Goal: Find specific page/section: Find specific page/section

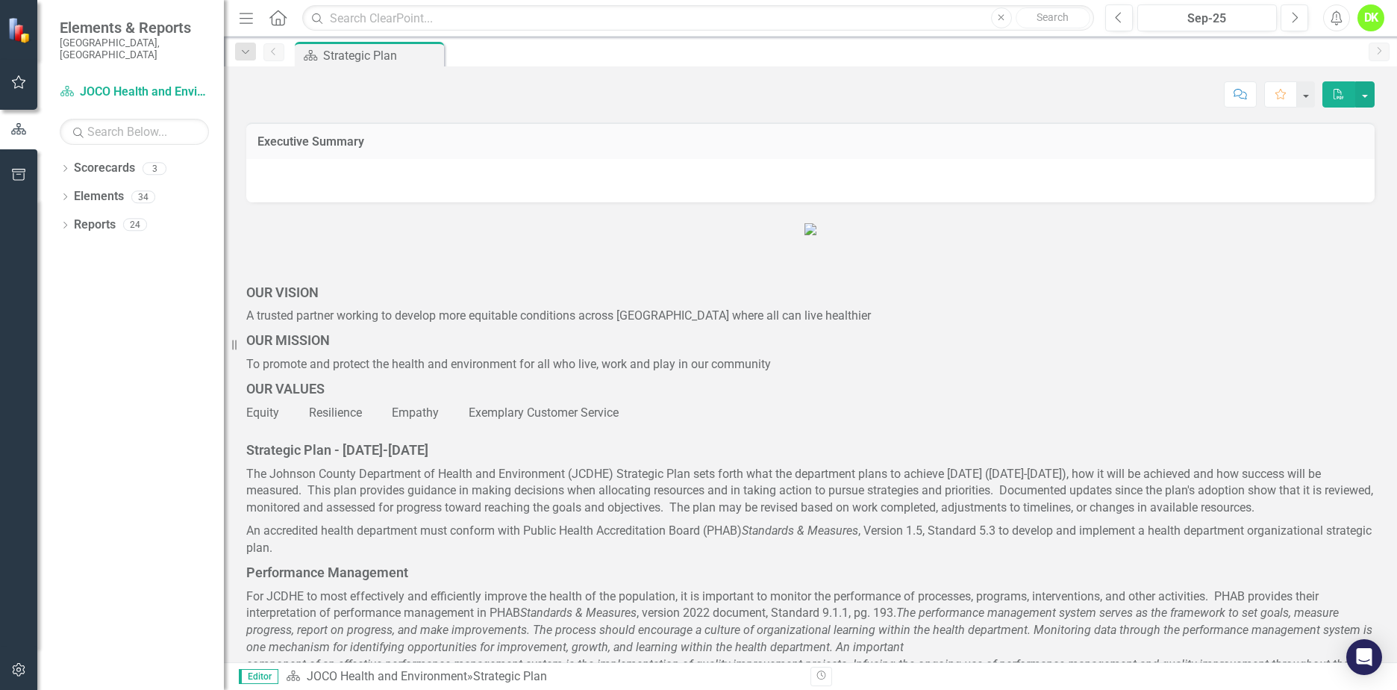
click at [66, 166] on icon "Dropdown" at bounding box center [65, 170] width 10 height 8
click at [70, 192] on icon "Dropdown" at bounding box center [72, 196] width 11 height 9
click at [141, 245] on link "DHE Dept Operations PM Scorecard" at bounding box center [160, 253] width 127 height 17
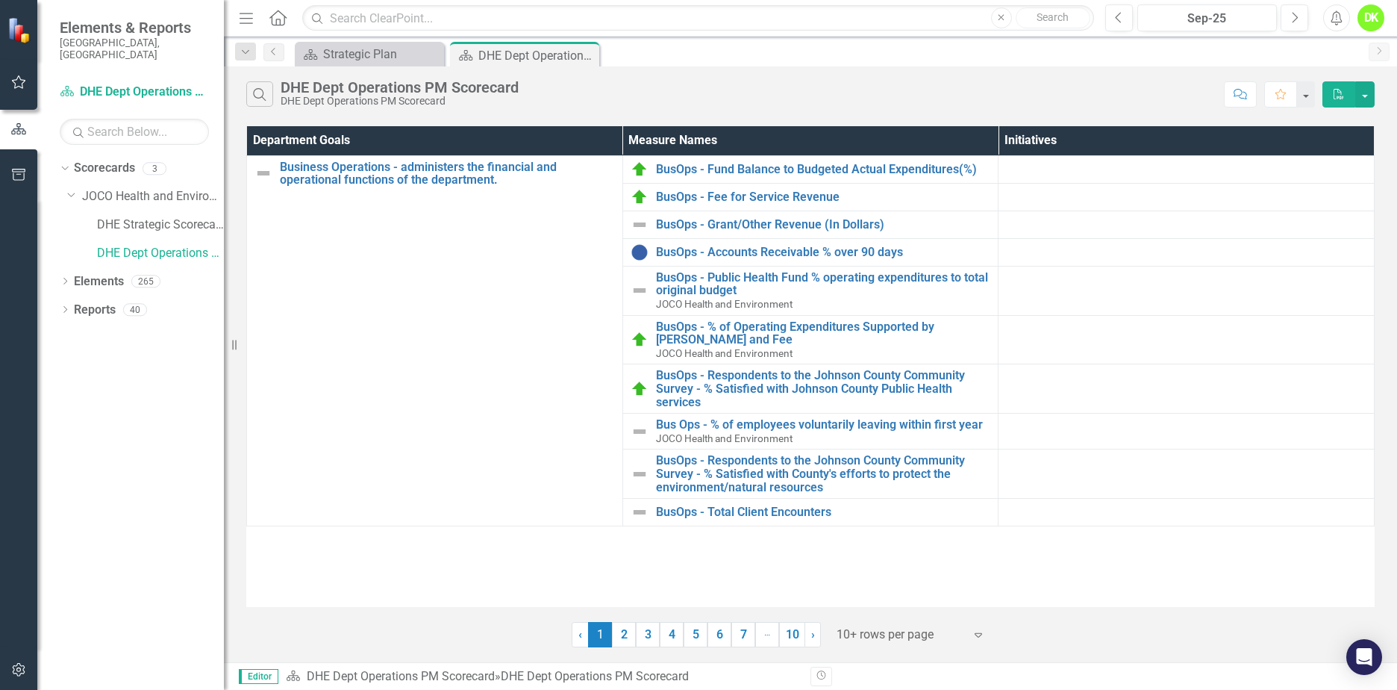
click at [617, 639] on link "2" at bounding box center [624, 634] width 24 height 25
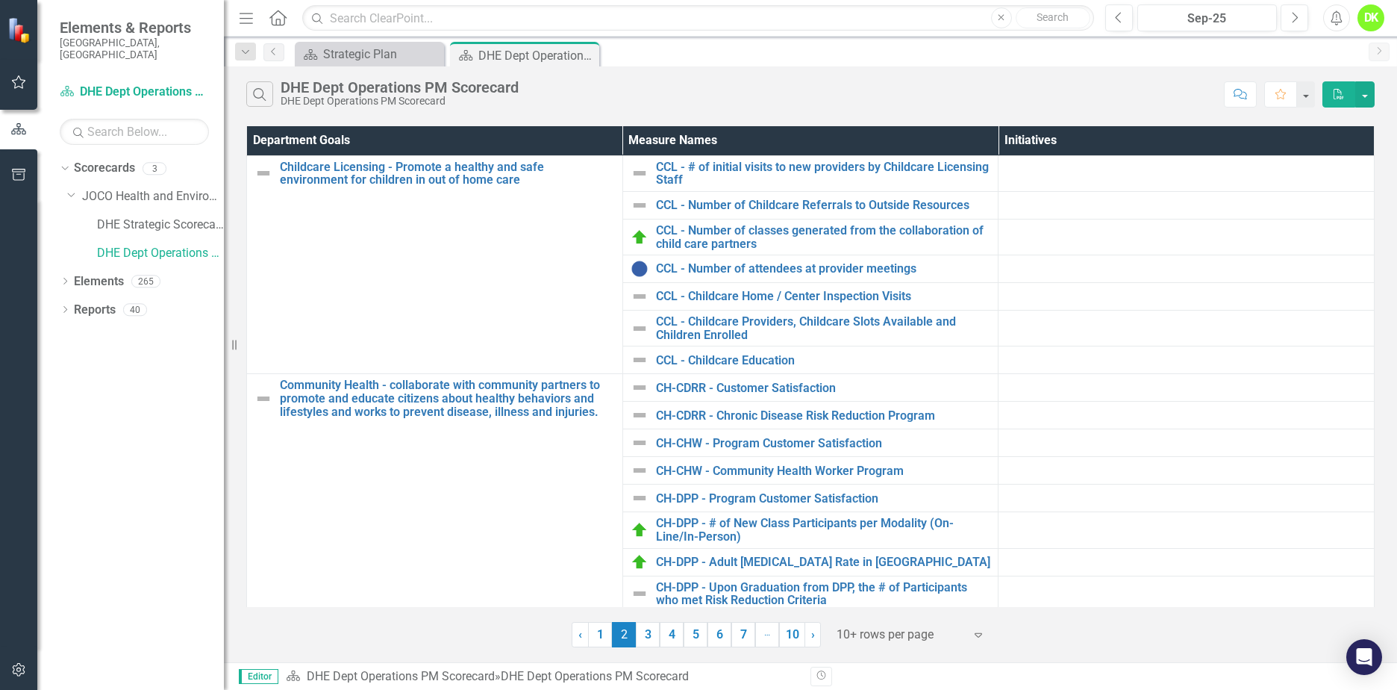
click at [649, 634] on link "3" at bounding box center [648, 634] width 24 height 25
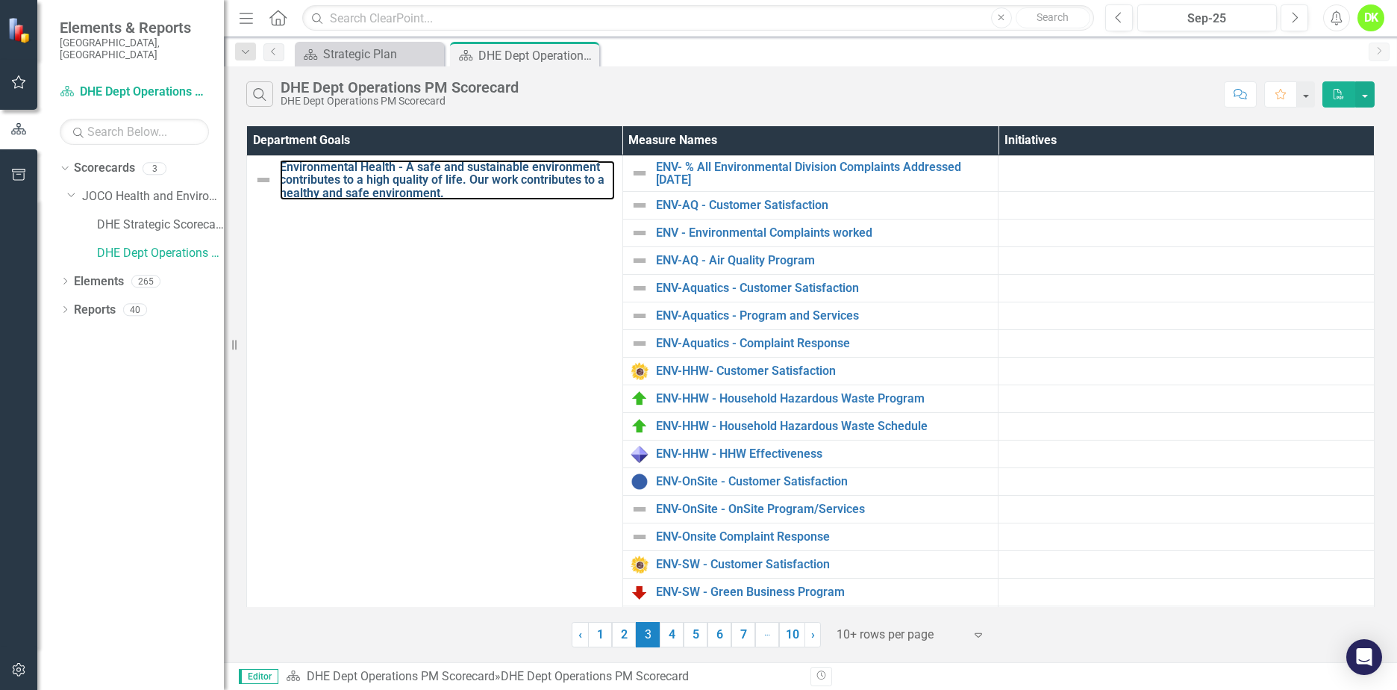
click at [355, 171] on link "Environmental Health - A safe and sustainable environment contributes to a high…" at bounding box center [447, 180] width 335 height 40
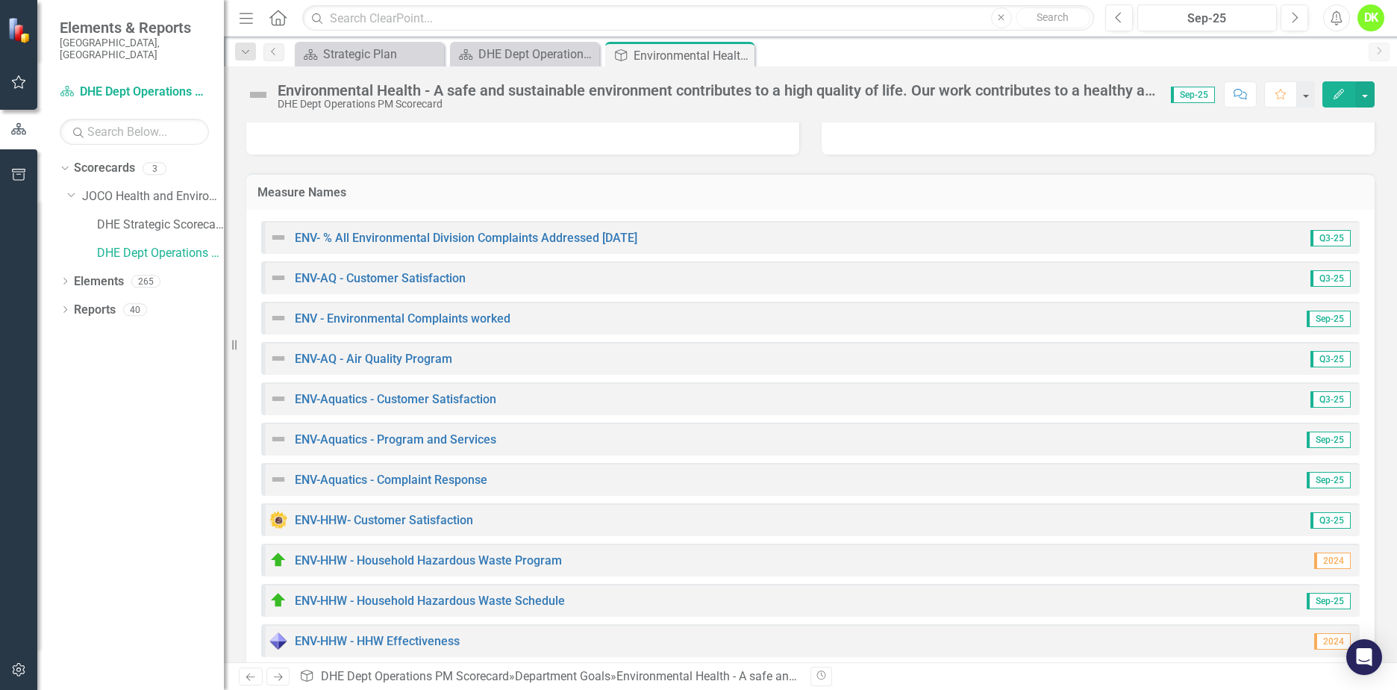
scroll to position [224, 0]
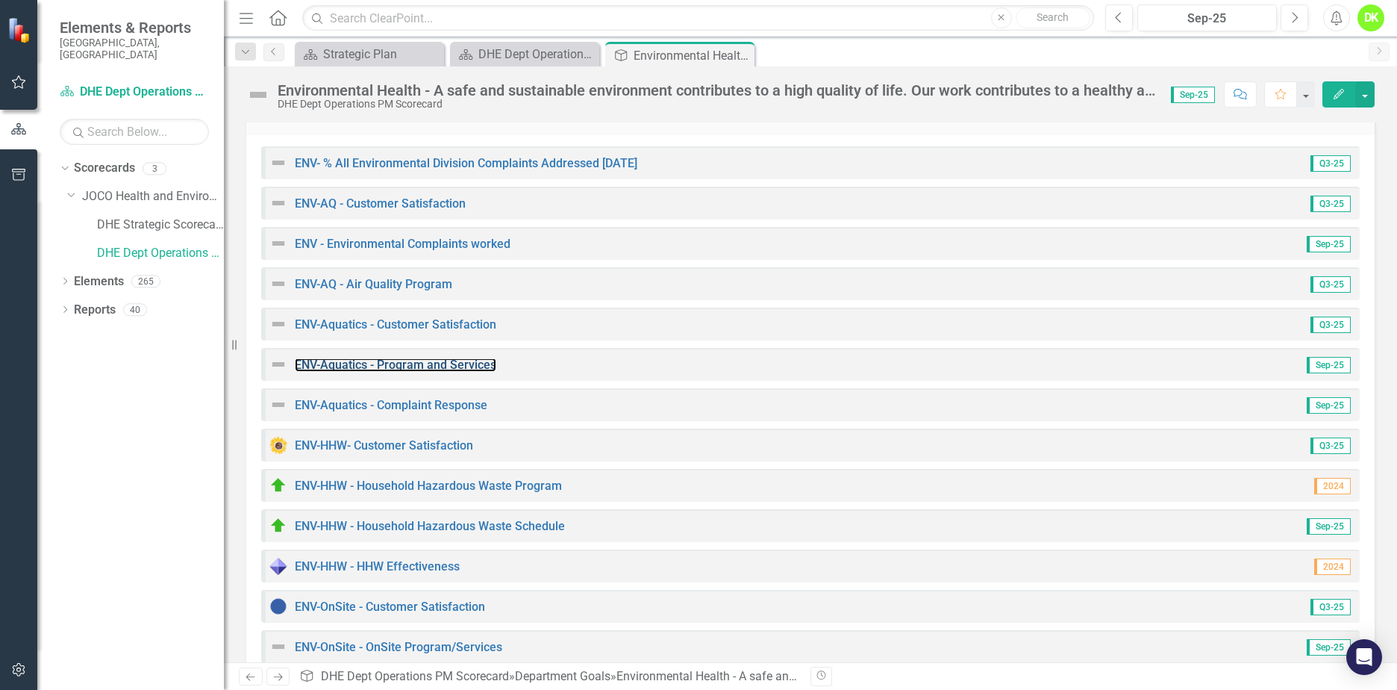
click at [462, 359] on link "ENV-Aquatics - Program and Services" at bounding box center [396, 365] width 202 height 14
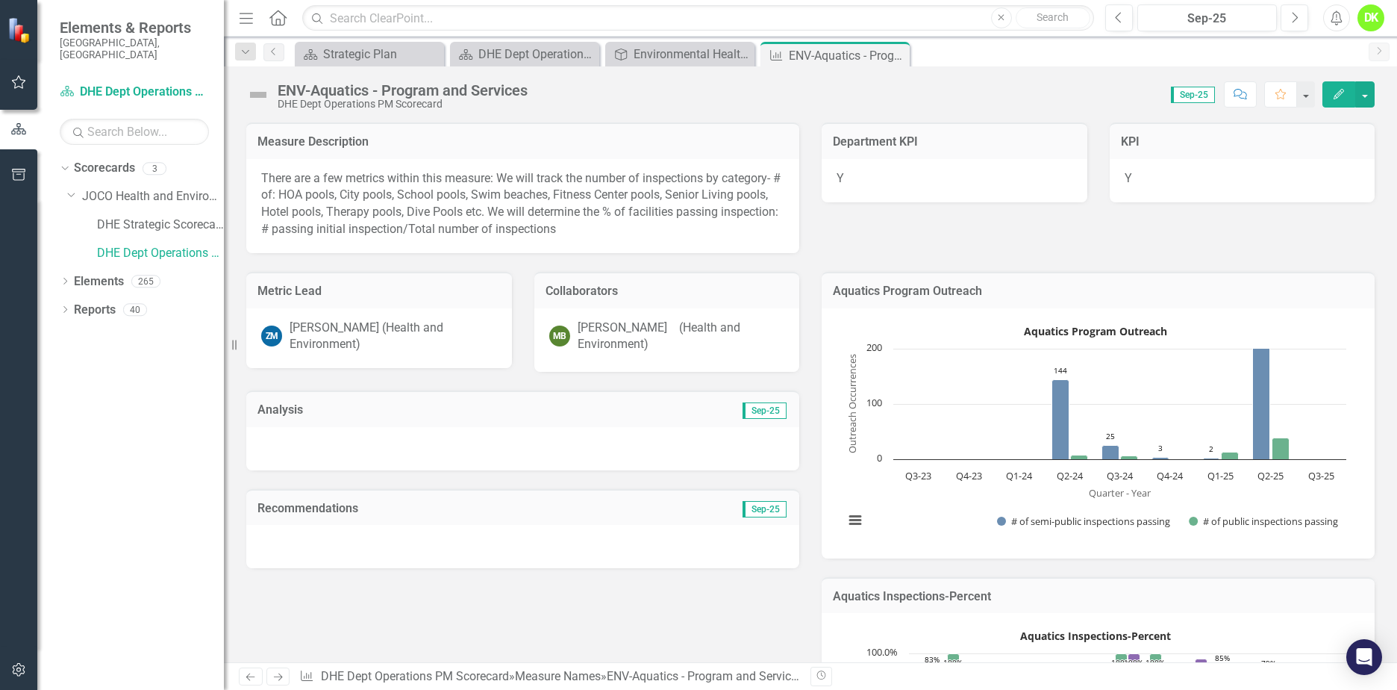
click at [1209, 401] on rect "Interactive chart" at bounding box center [1095, 431] width 517 height 224
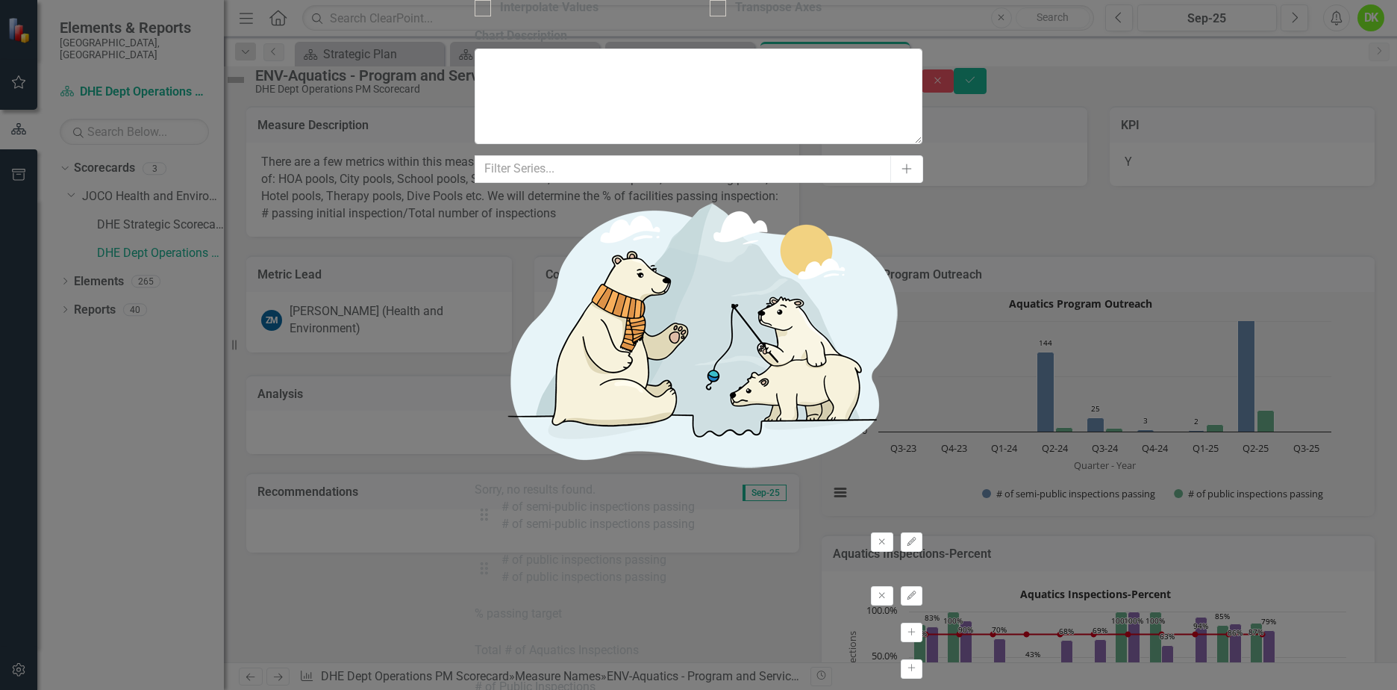
click at [911, 537] on icon "Edit" at bounding box center [911, 541] width 11 height 9
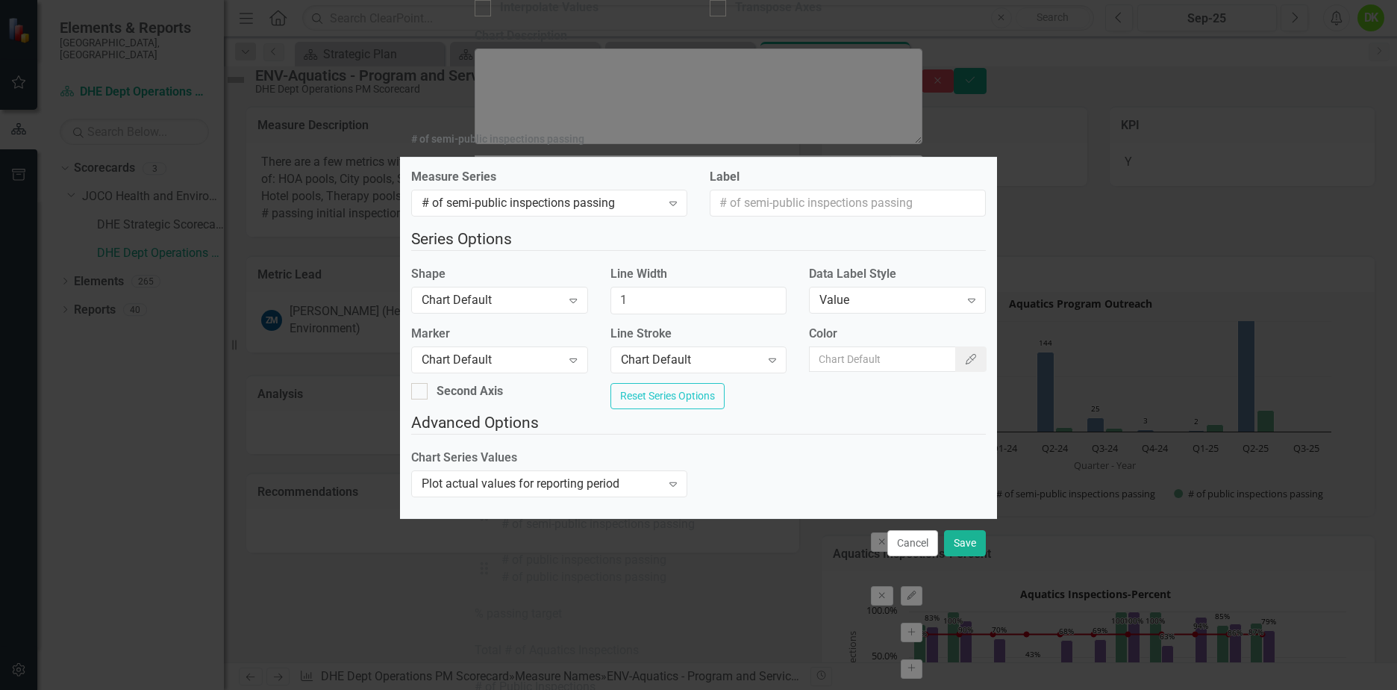
click at [928, 555] on button "Cancel" at bounding box center [913, 543] width 51 height 26
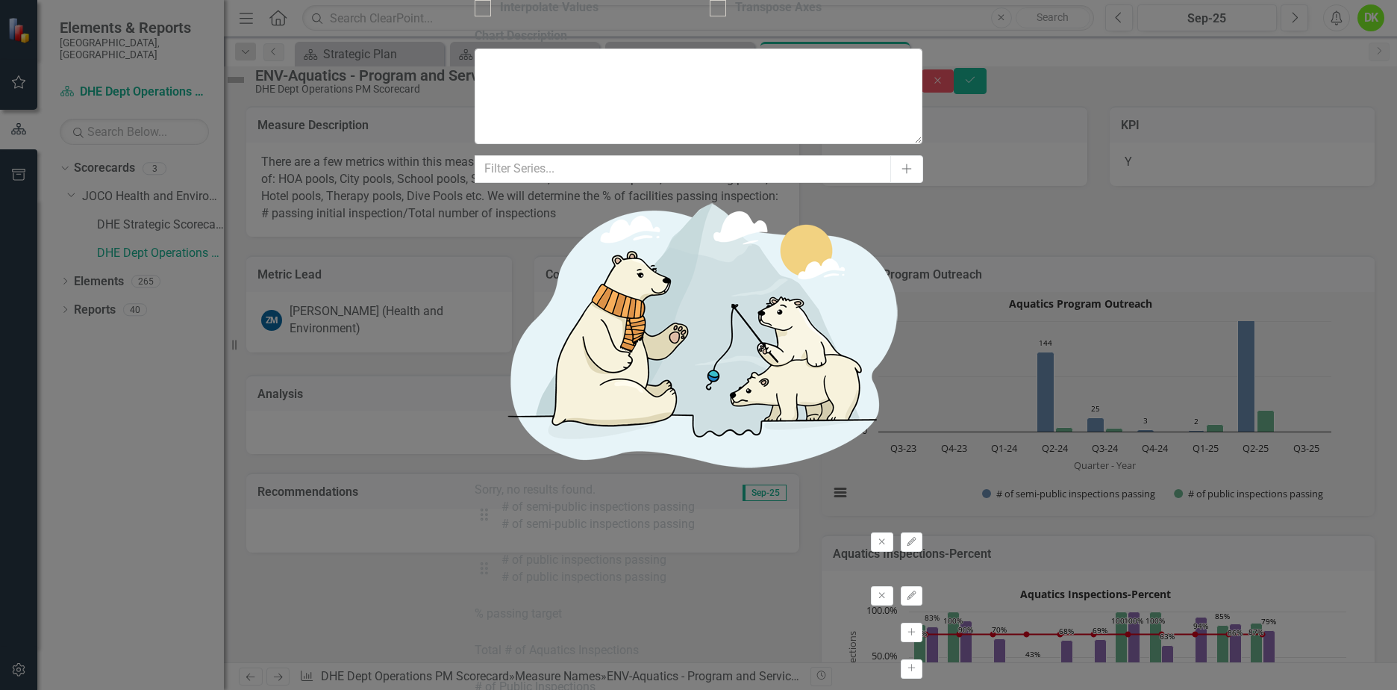
click at [916, 591] on icon "Edit" at bounding box center [911, 595] width 11 height 9
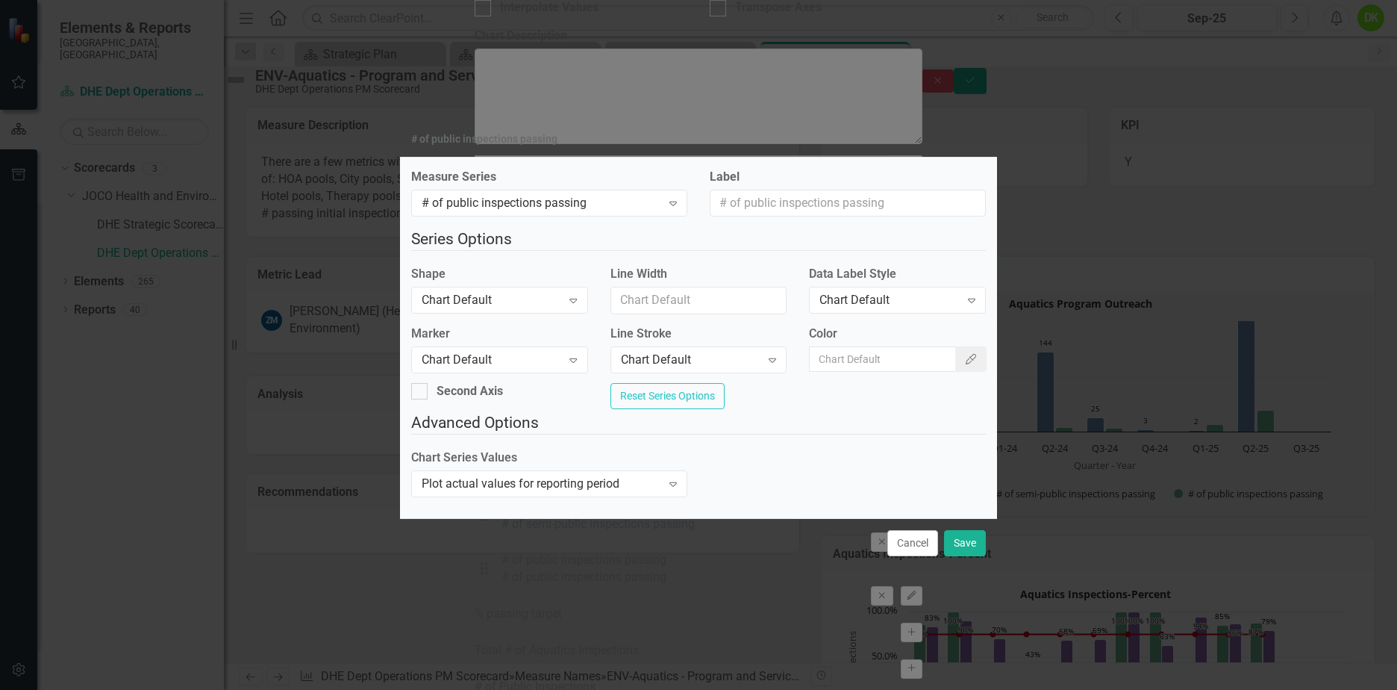
click at [895, 294] on div "Chart Default" at bounding box center [890, 300] width 140 height 17
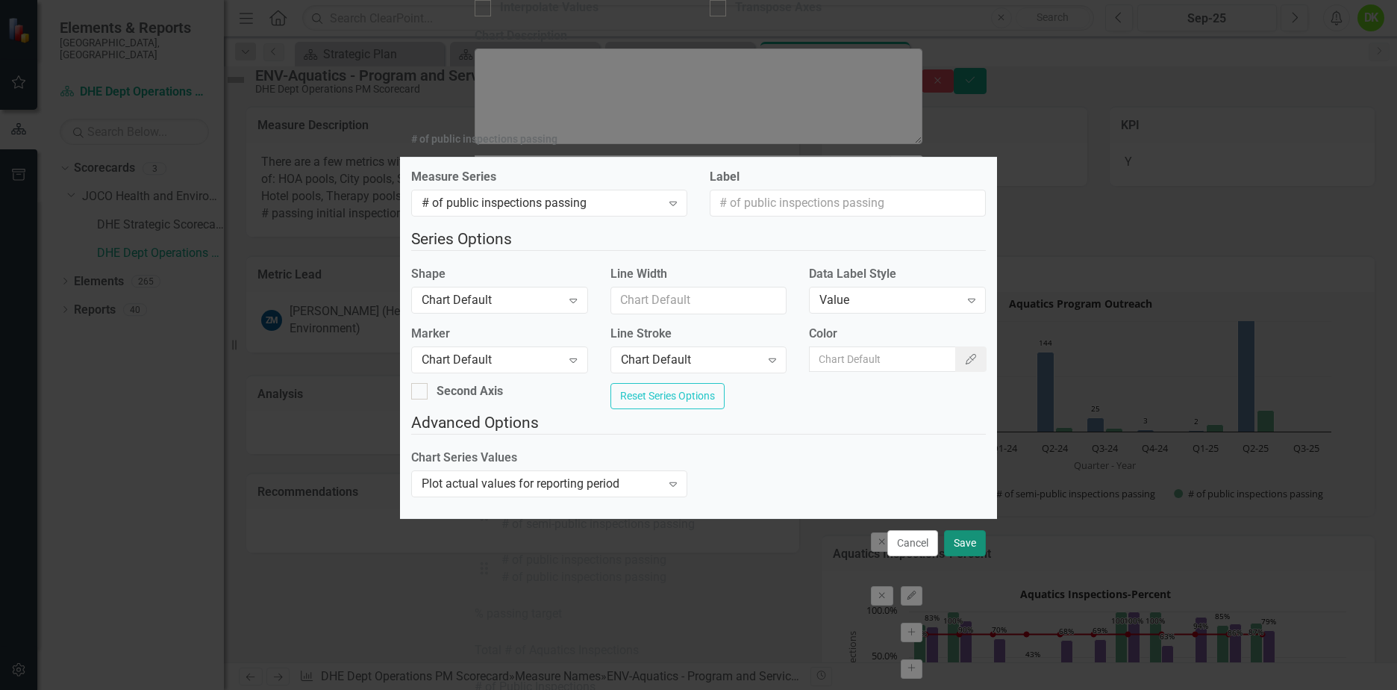
click at [972, 556] on button "Save" at bounding box center [965, 543] width 42 height 26
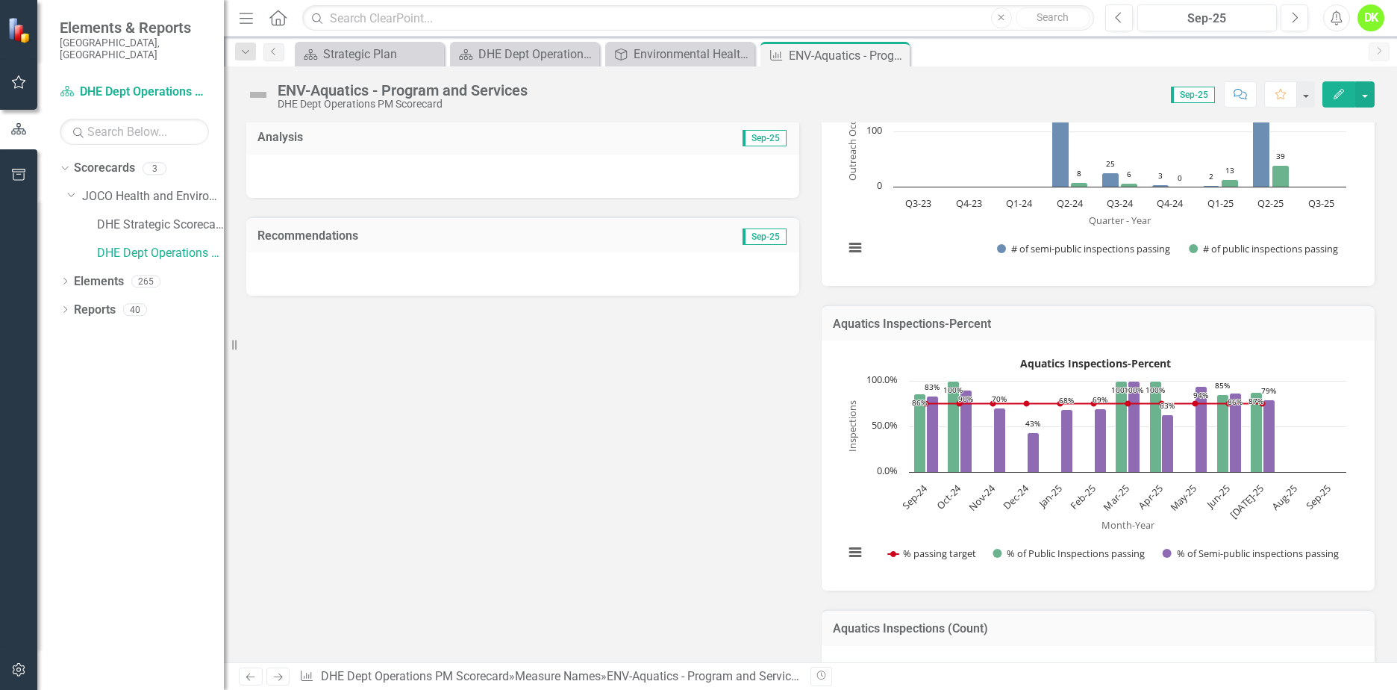
scroll to position [299, 0]
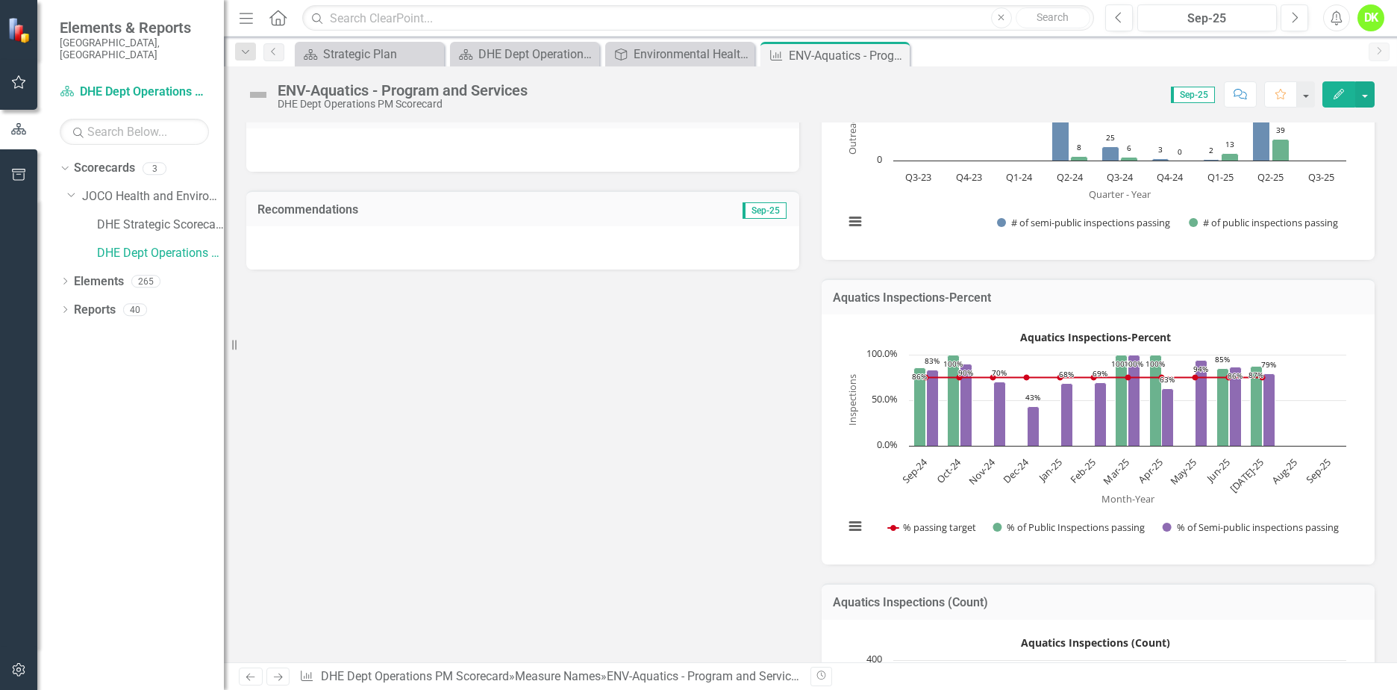
click at [0, 0] on icon "Close" at bounding box center [0, 0] width 0 height 0
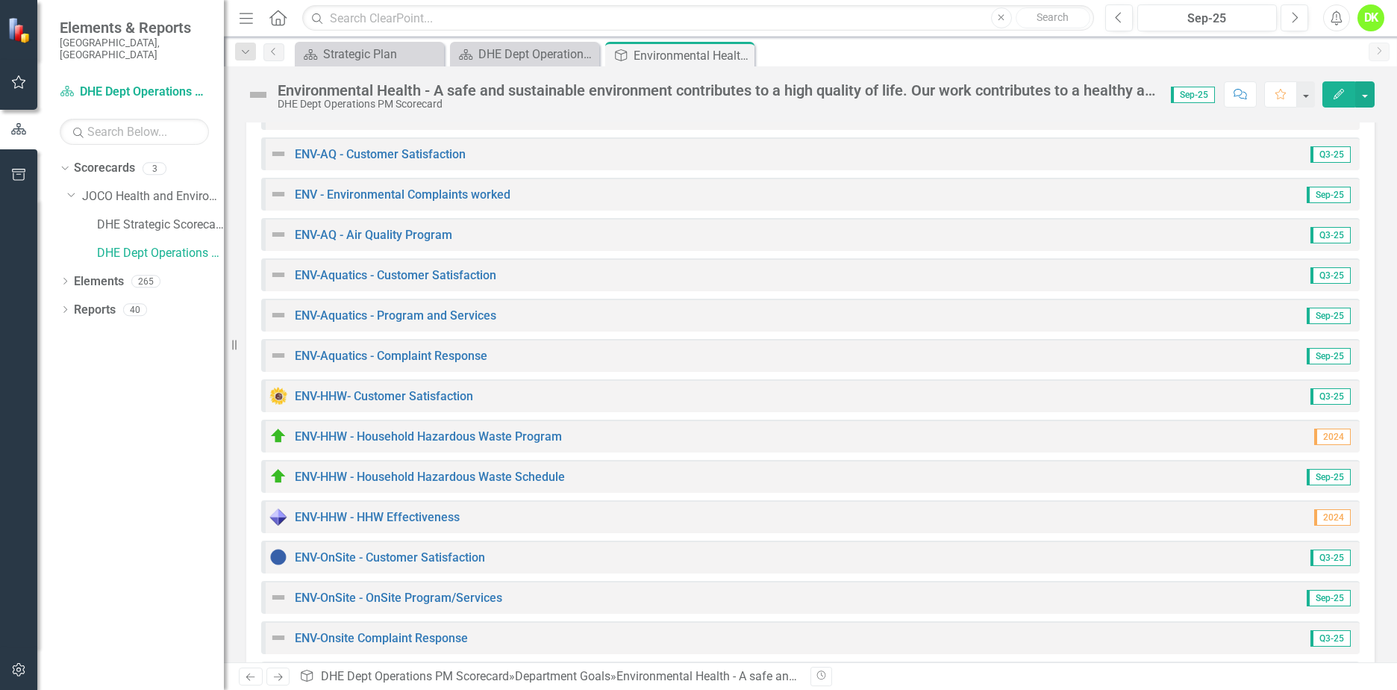
scroll to position [299, 0]
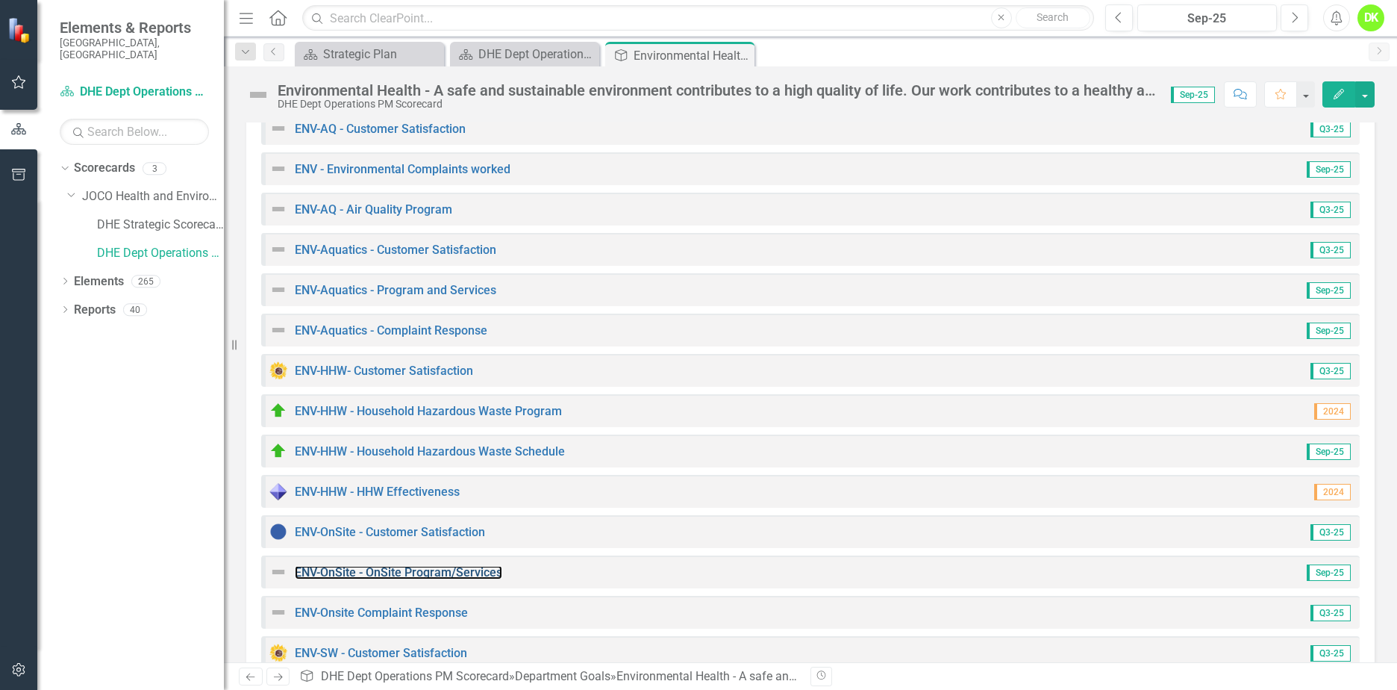
click at [411, 576] on link "ENV-OnSite - OnSite Program/Services" at bounding box center [399, 572] width 208 height 14
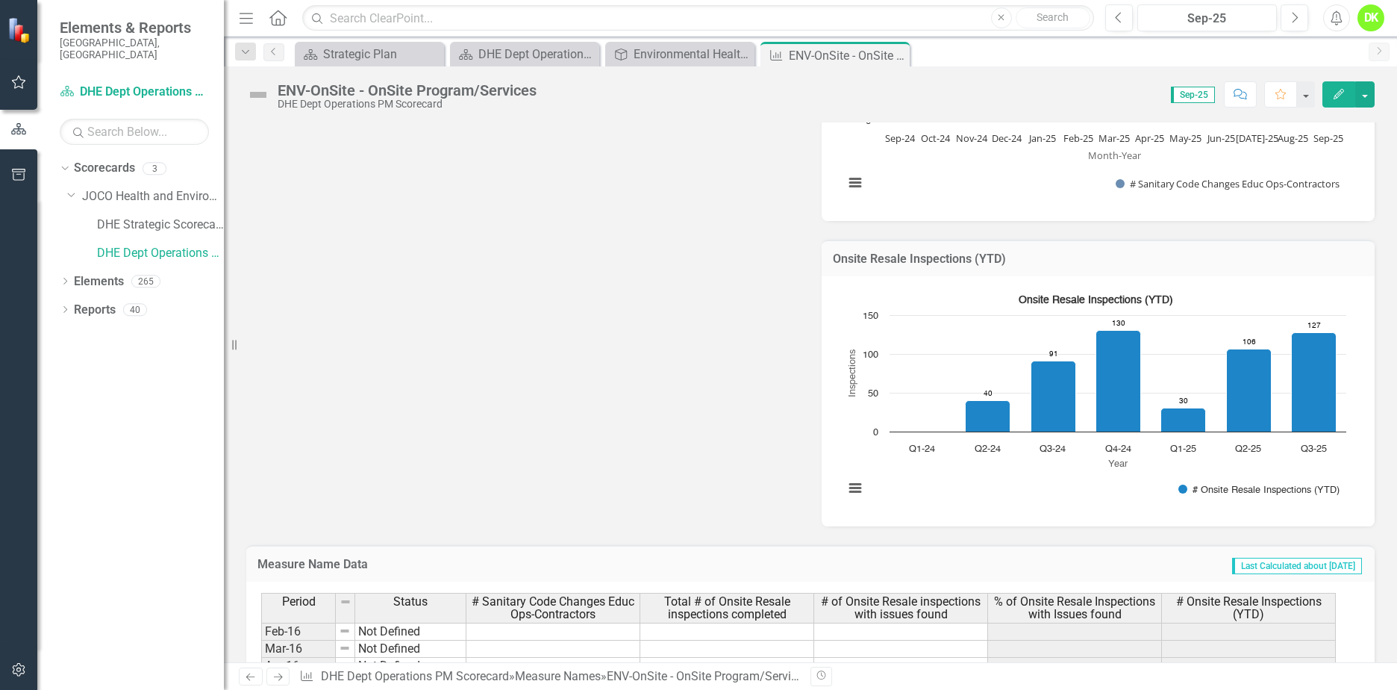
scroll to position [523, 0]
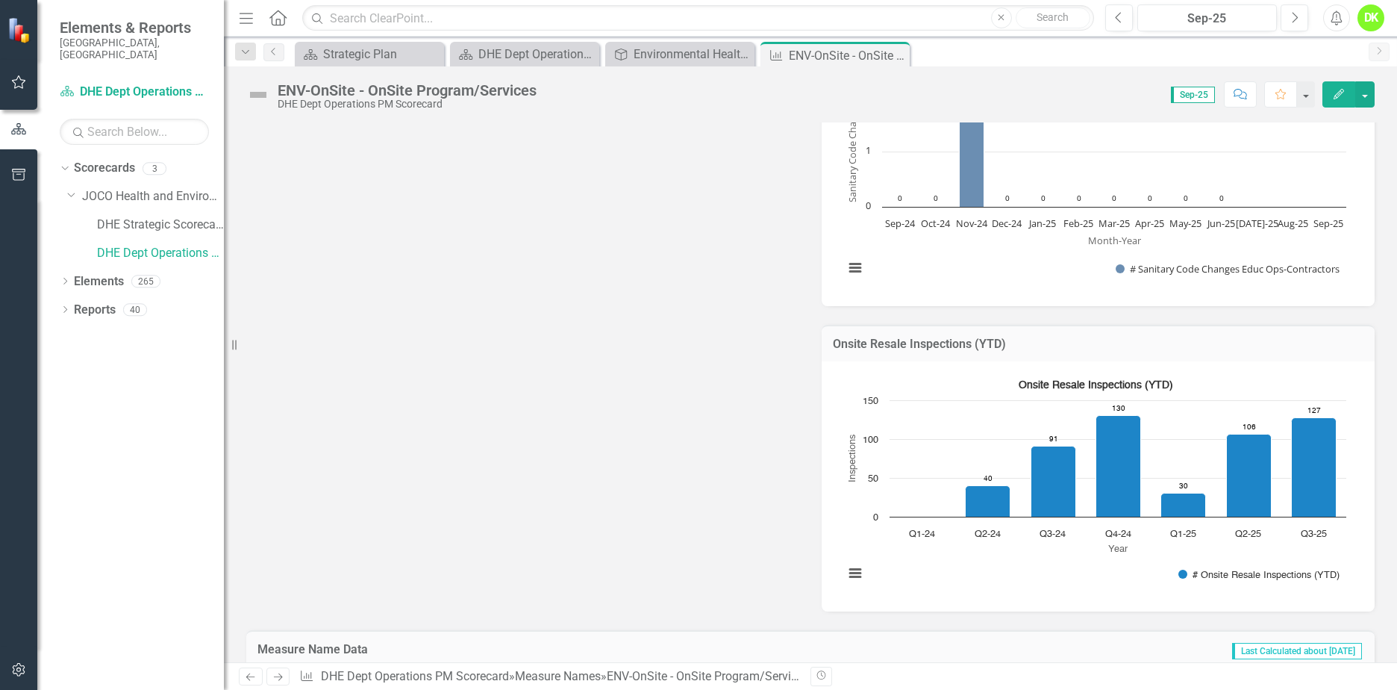
click at [0, 0] on icon "Close" at bounding box center [0, 0] width 0 height 0
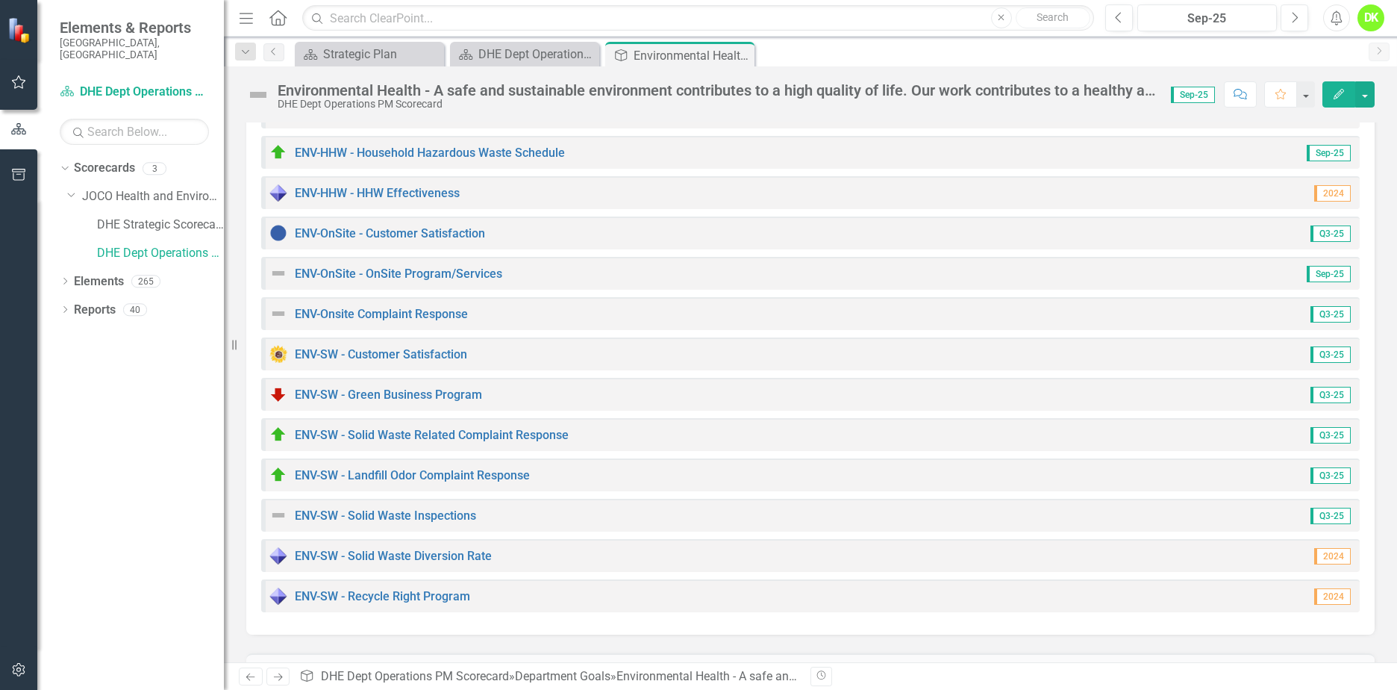
scroll to position [523, 0]
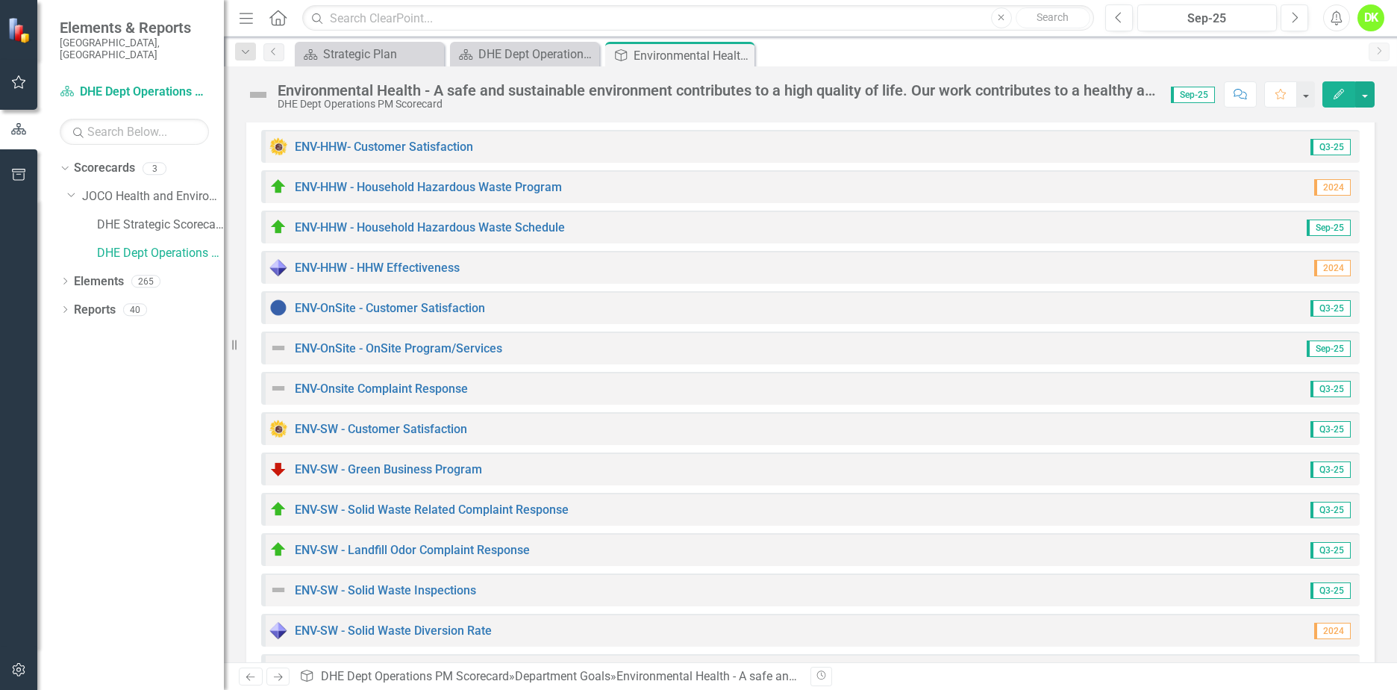
click at [0, 0] on icon at bounding box center [0, 0] width 0 height 0
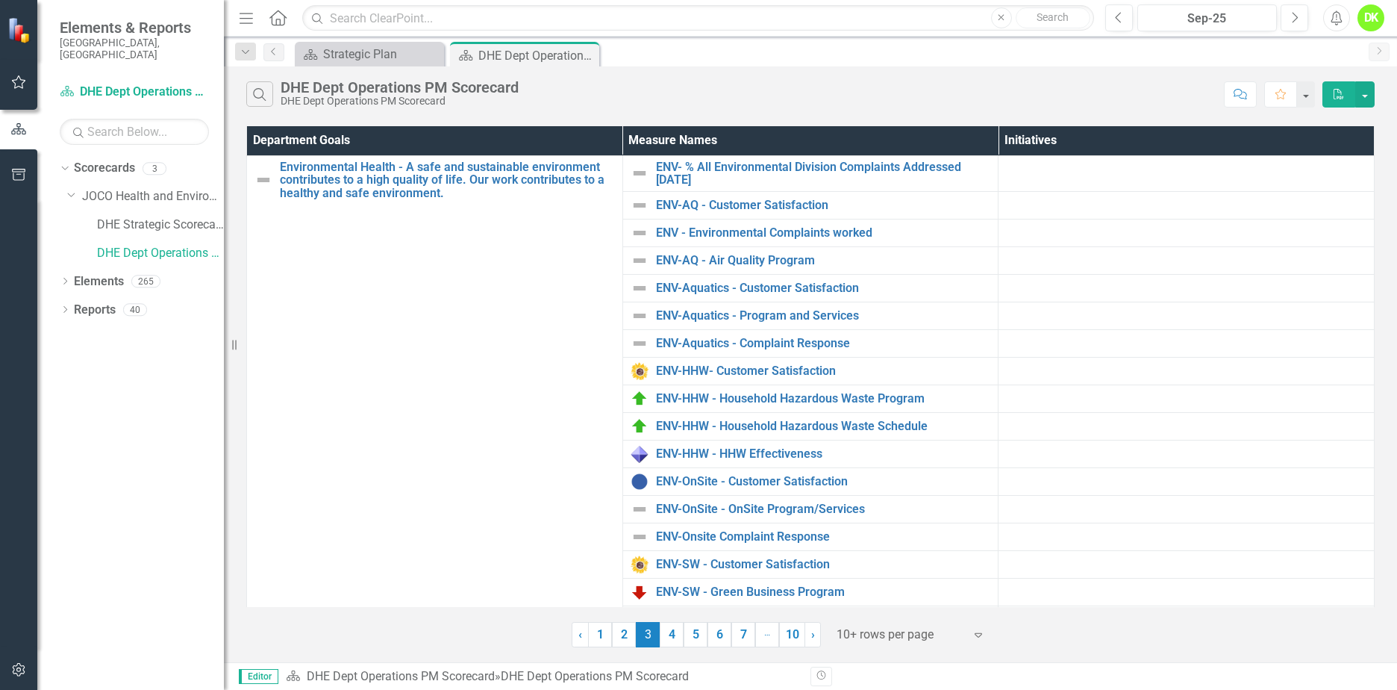
click at [678, 641] on link "4" at bounding box center [672, 634] width 24 height 25
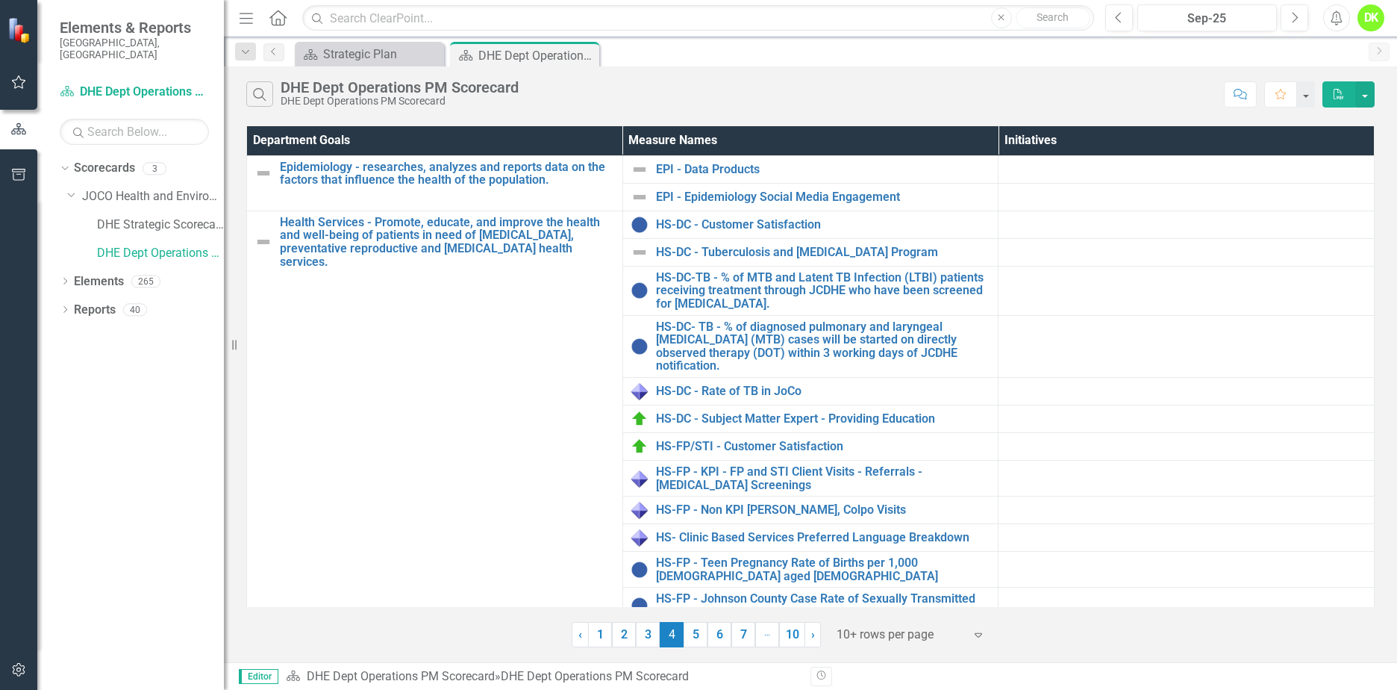
click at [696, 637] on link "5" at bounding box center [696, 634] width 24 height 25
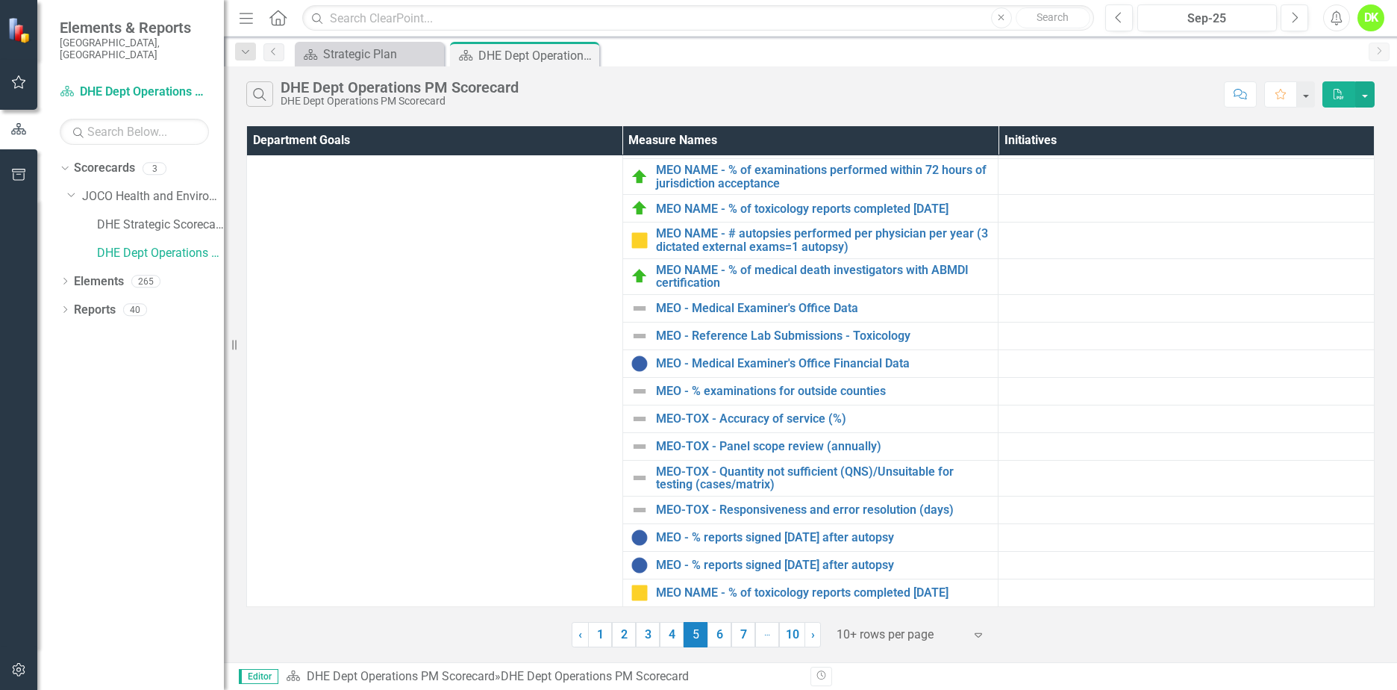
scroll to position [140, 0]
click at [727, 636] on link "6" at bounding box center [720, 634] width 24 height 25
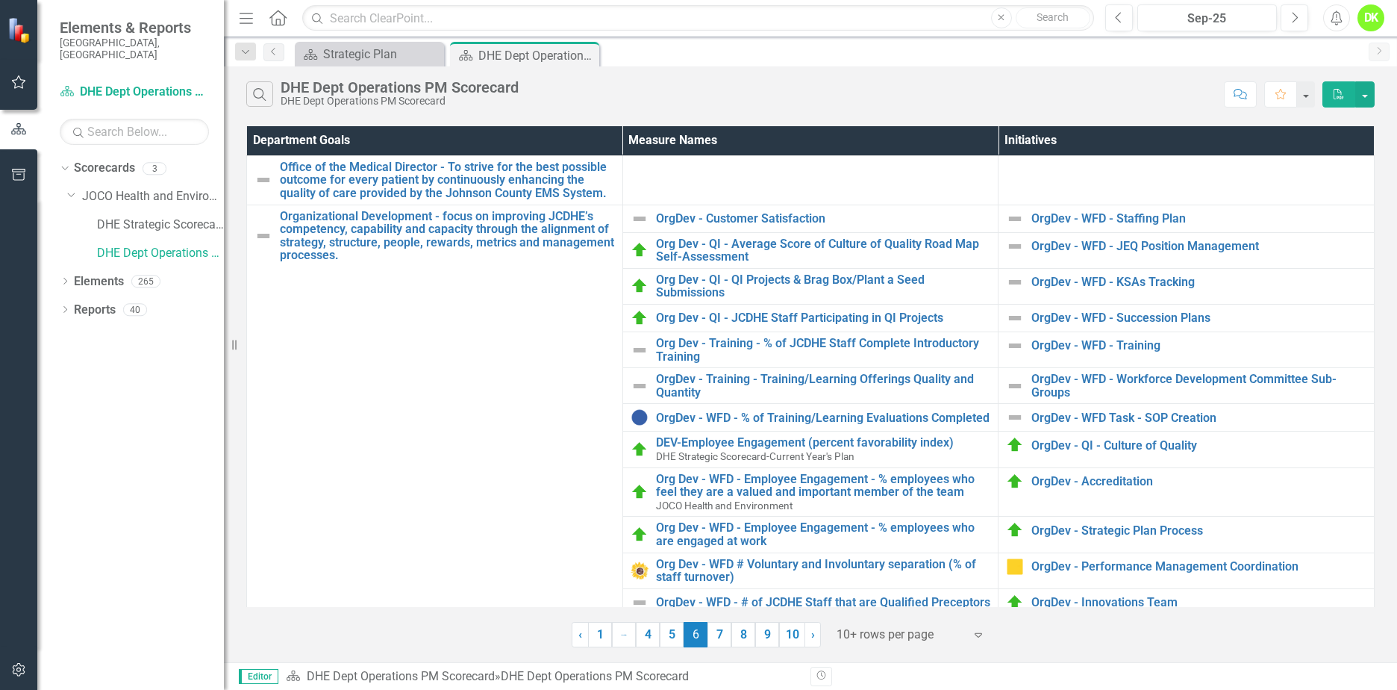
scroll to position [93, 0]
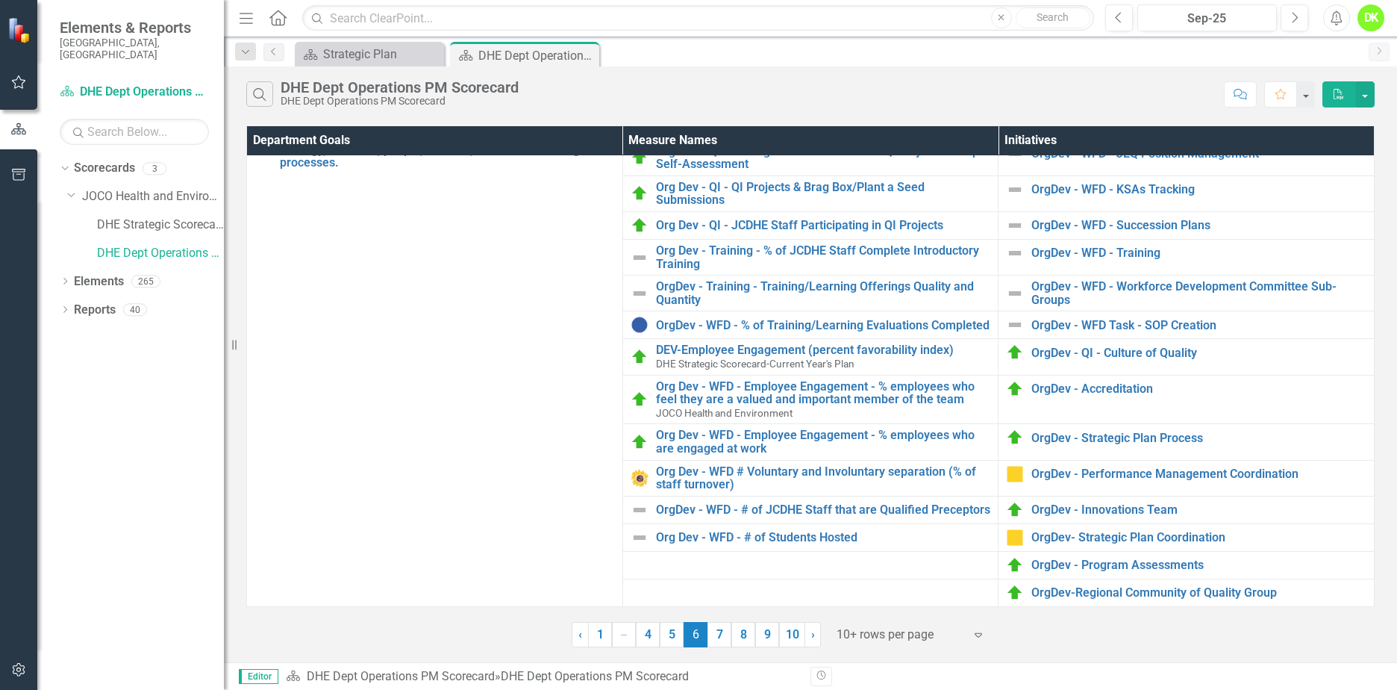
click at [724, 638] on link "7" at bounding box center [720, 634] width 24 height 25
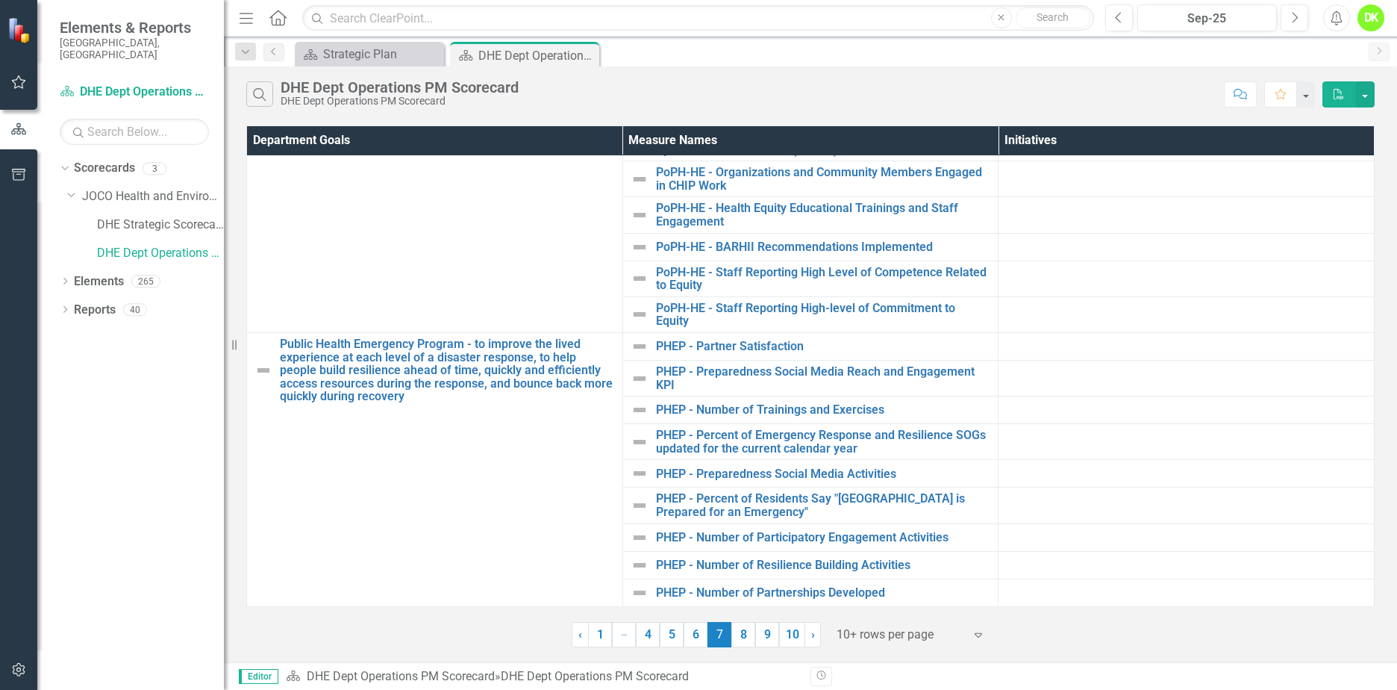
scroll to position [105, 0]
click at [747, 644] on link "8" at bounding box center [744, 634] width 24 height 25
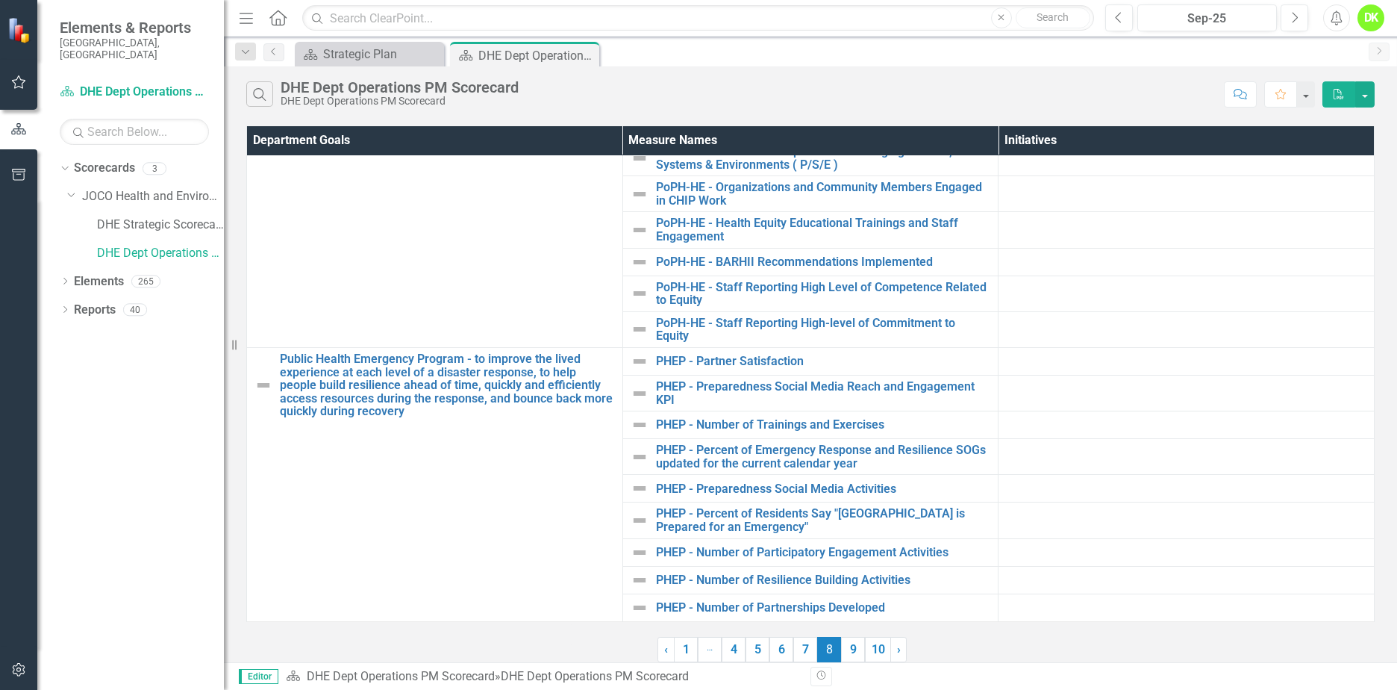
scroll to position [0, 0]
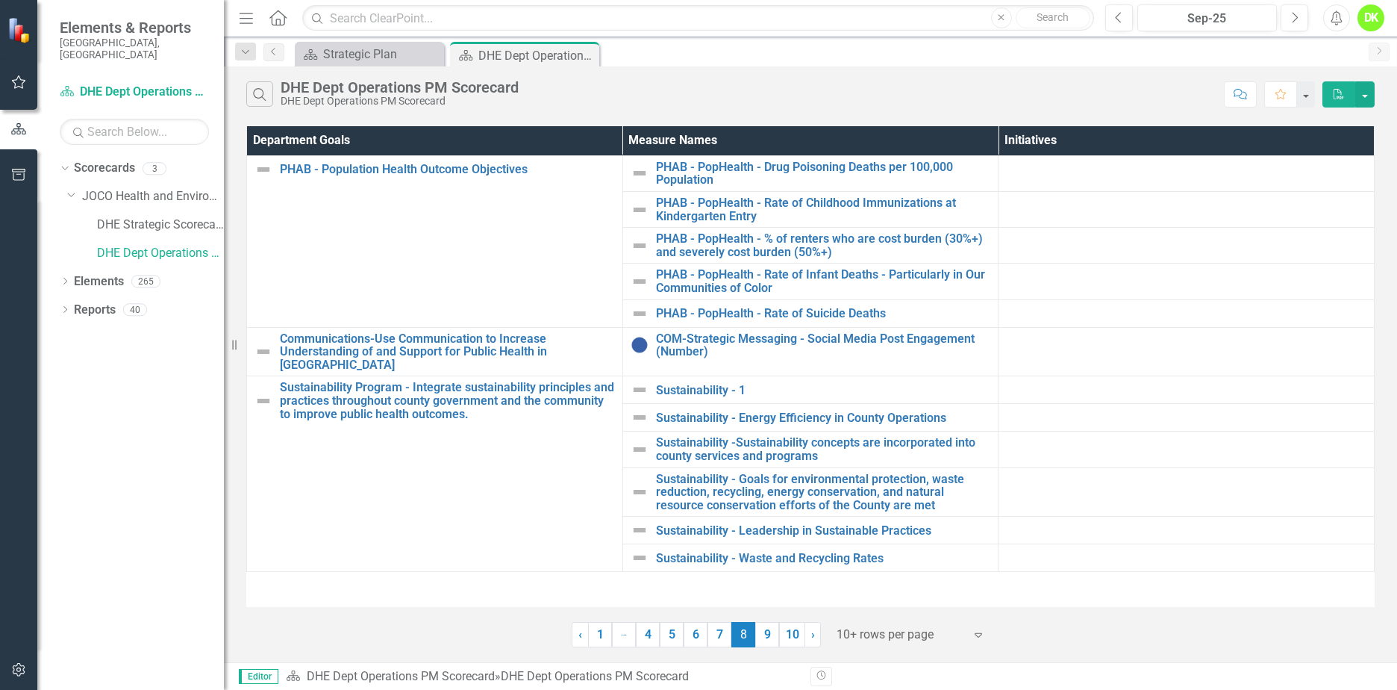
click at [779, 627] on link "9" at bounding box center [767, 634] width 24 height 25
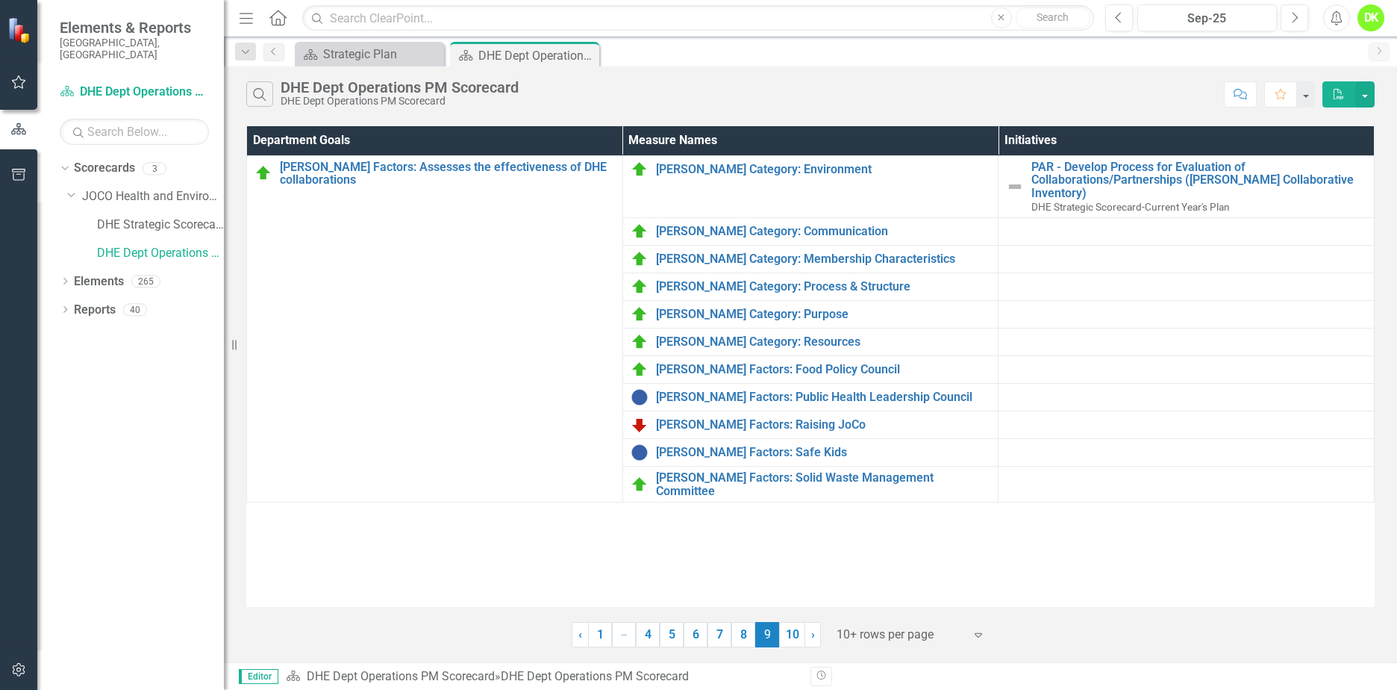
click at [787, 629] on link "10" at bounding box center [792, 634] width 26 height 25
